Goal: Check status: Check status

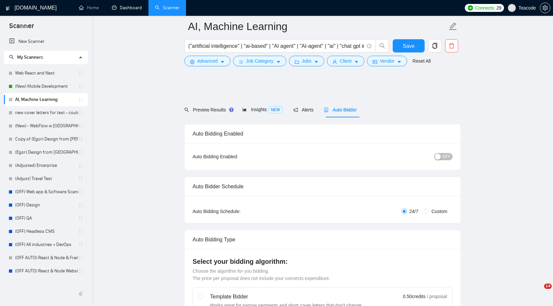
click at [121, 5] on link "Dashboard" at bounding box center [127, 8] width 30 height 6
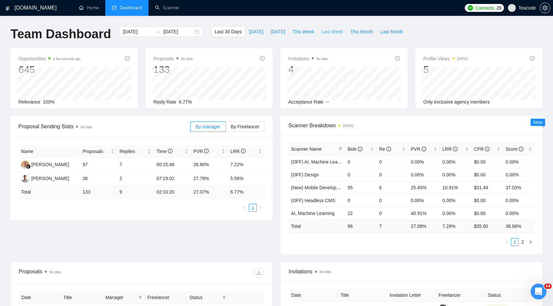
click at [327, 29] on span "Last Week" at bounding box center [332, 31] width 22 height 7
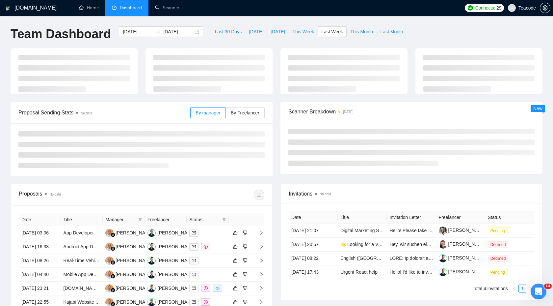
type input "[DATE]"
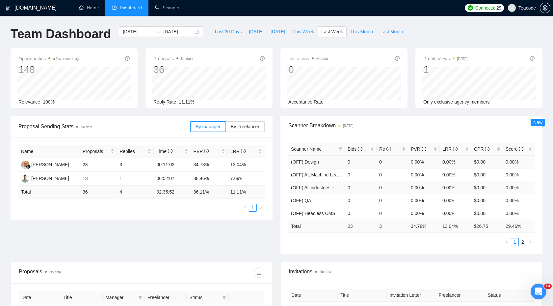
scroll to position [30, 0]
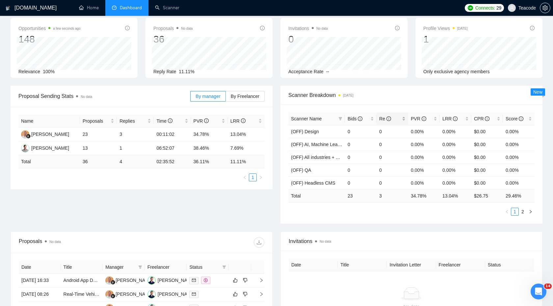
click at [383, 118] on span "Re" at bounding box center [385, 118] width 12 height 5
click at [360, 118] on icon "info-circle" at bounding box center [360, 118] width 5 height 5
click at [352, 118] on span "Bids" at bounding box center [355, 118] width 15 height 5
